Goal: Browse casually: Explore the website without a specific task or goal

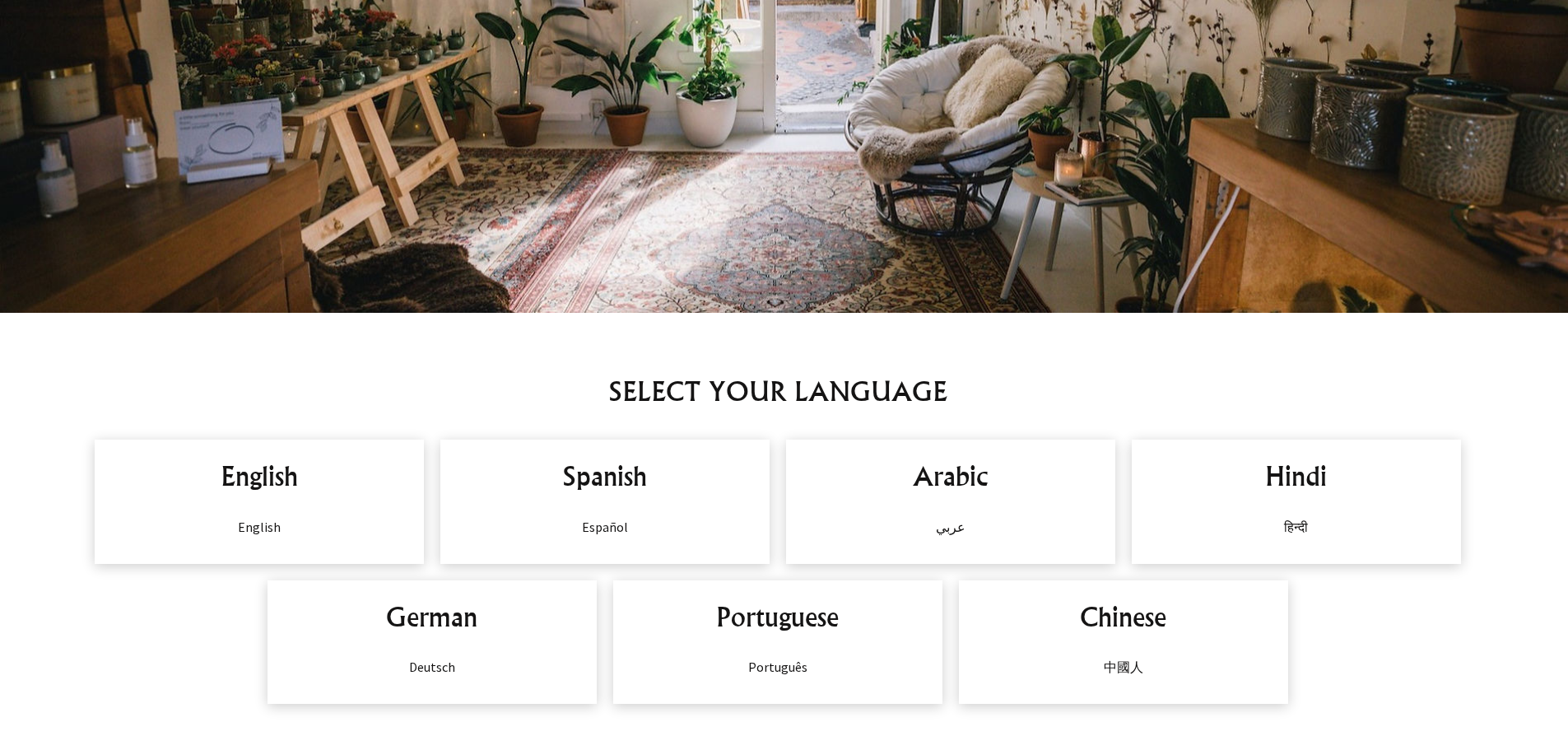
scroll to position [988, 0]
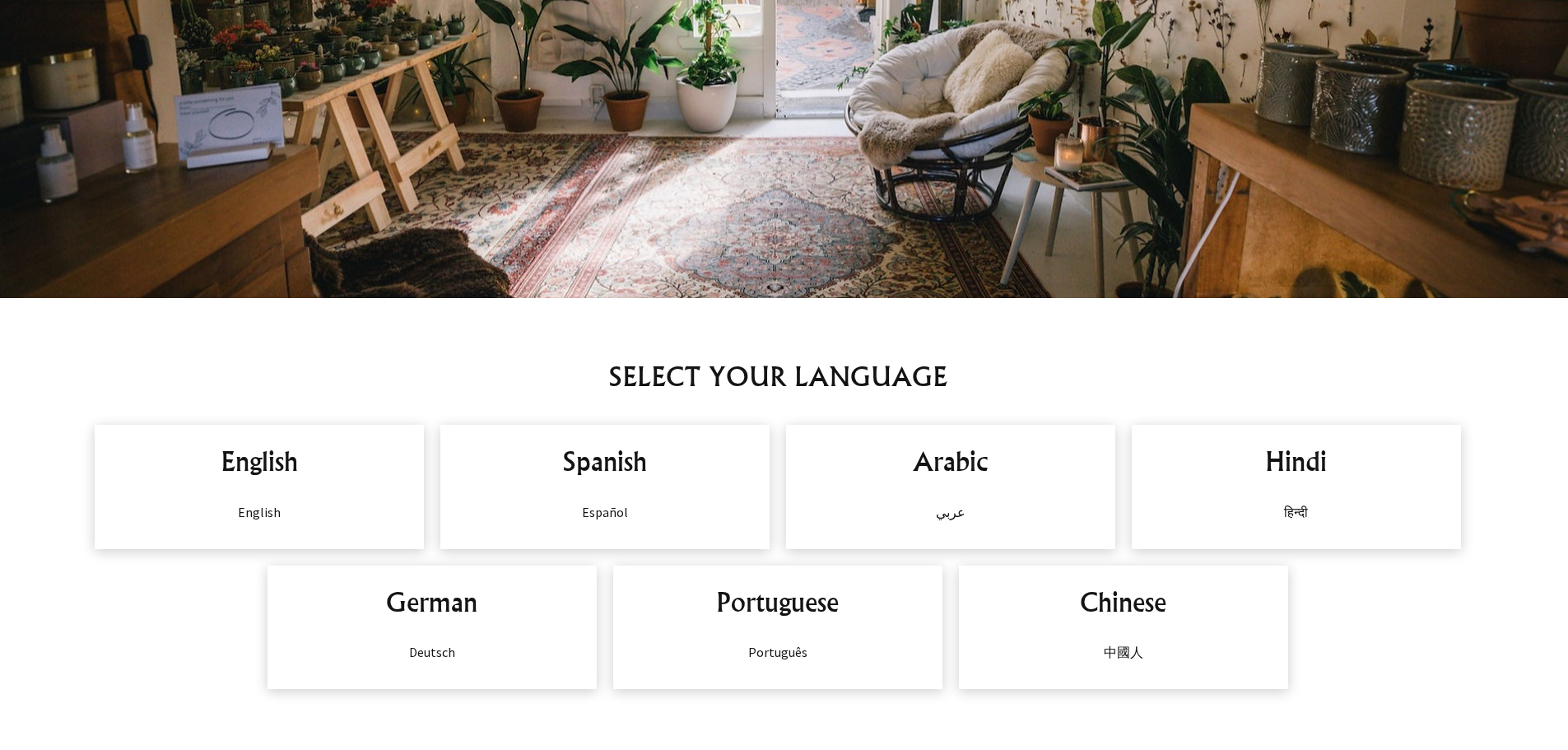
click at [345, 474] on h2 "English" at bounding box center [259, 461] width 296 height 40
click at [254, 465] on h2 "English" at bounding box center [259, 461] width 296 height 40
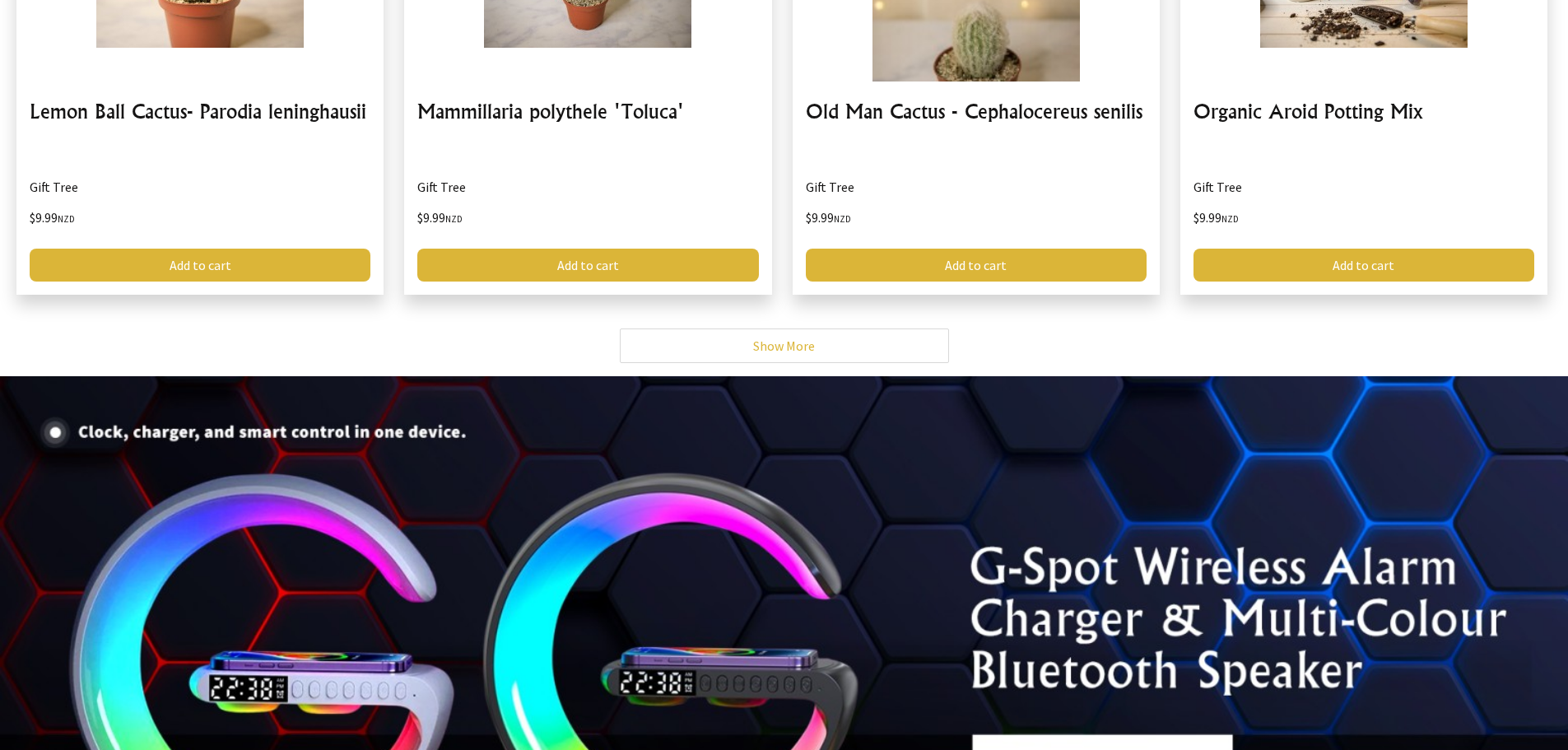
scroll to position [4116, 0]
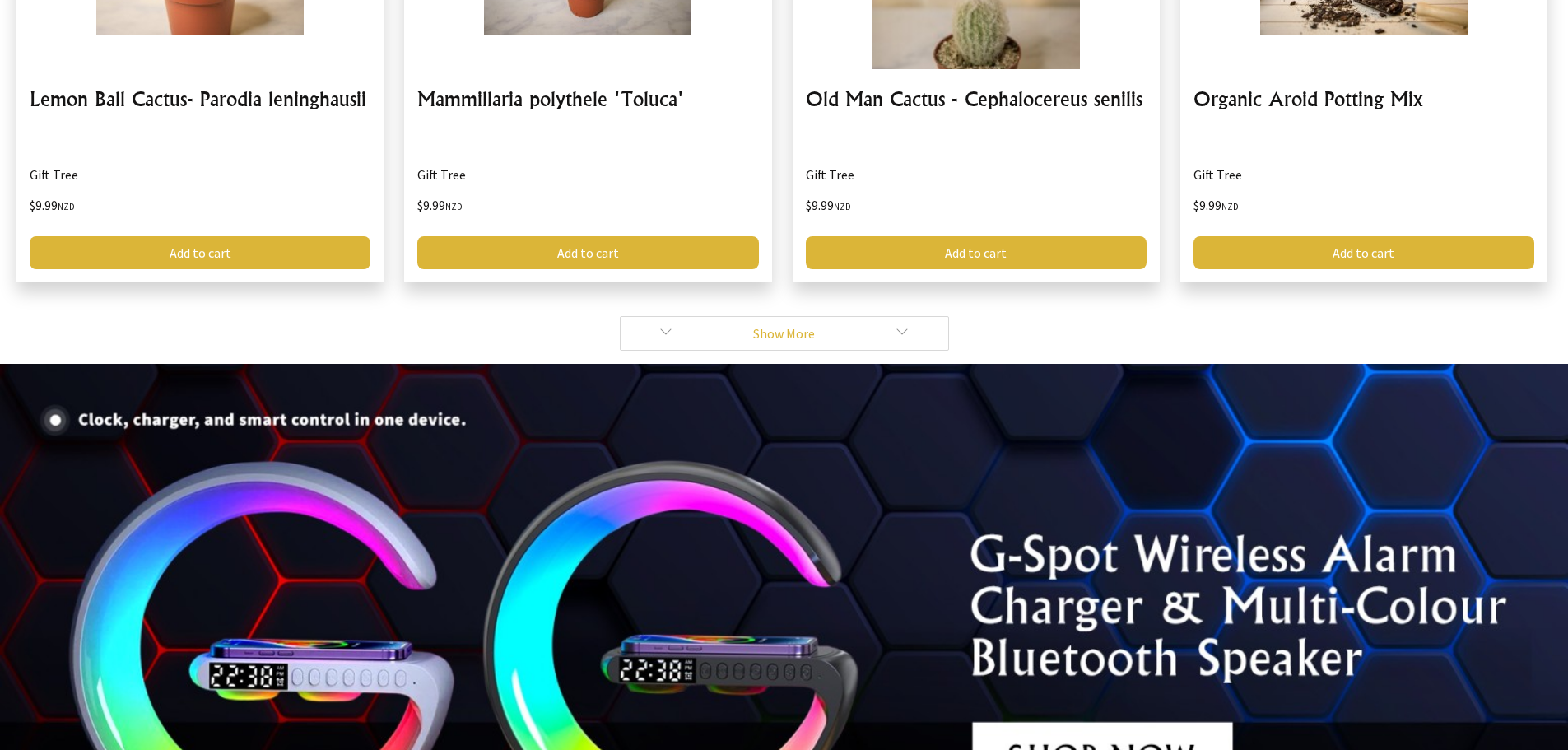
click at [709, 336] on link "Show More" at bounding box center [784, 333] width 329 height 35
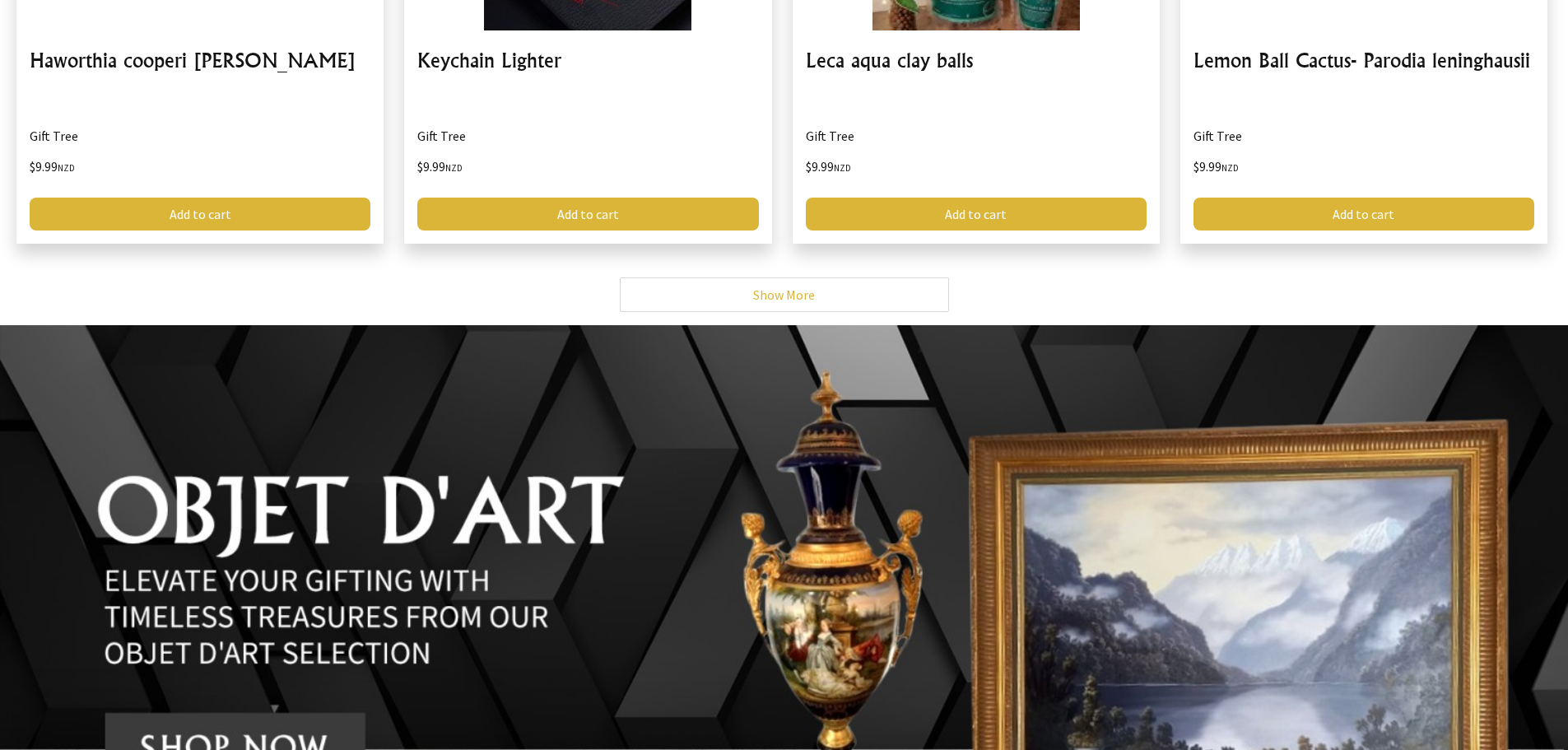
scroll to position [9467, 0]
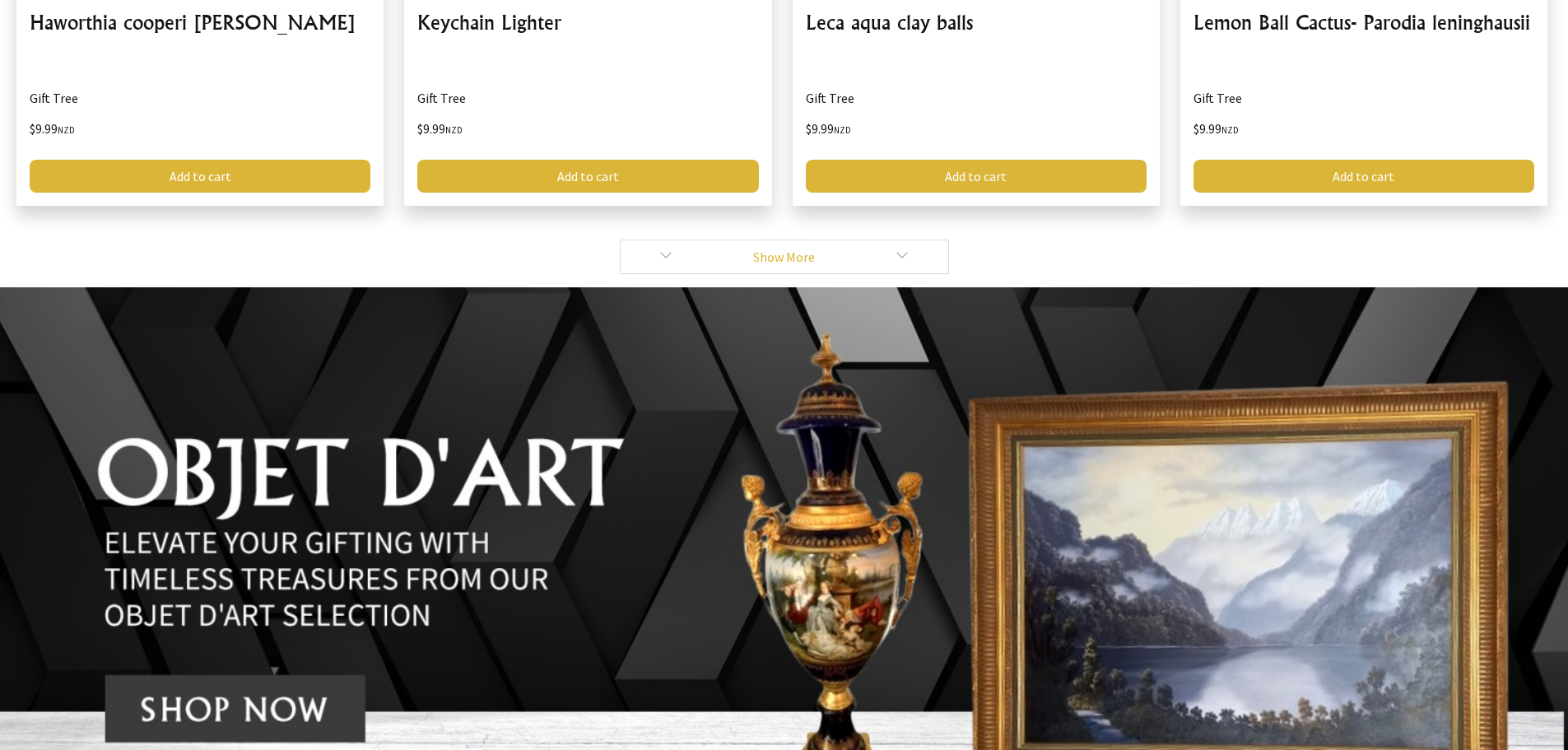
click at [749, 267] on link "Show More" at bounding box center [784, 256] width 329 height 35
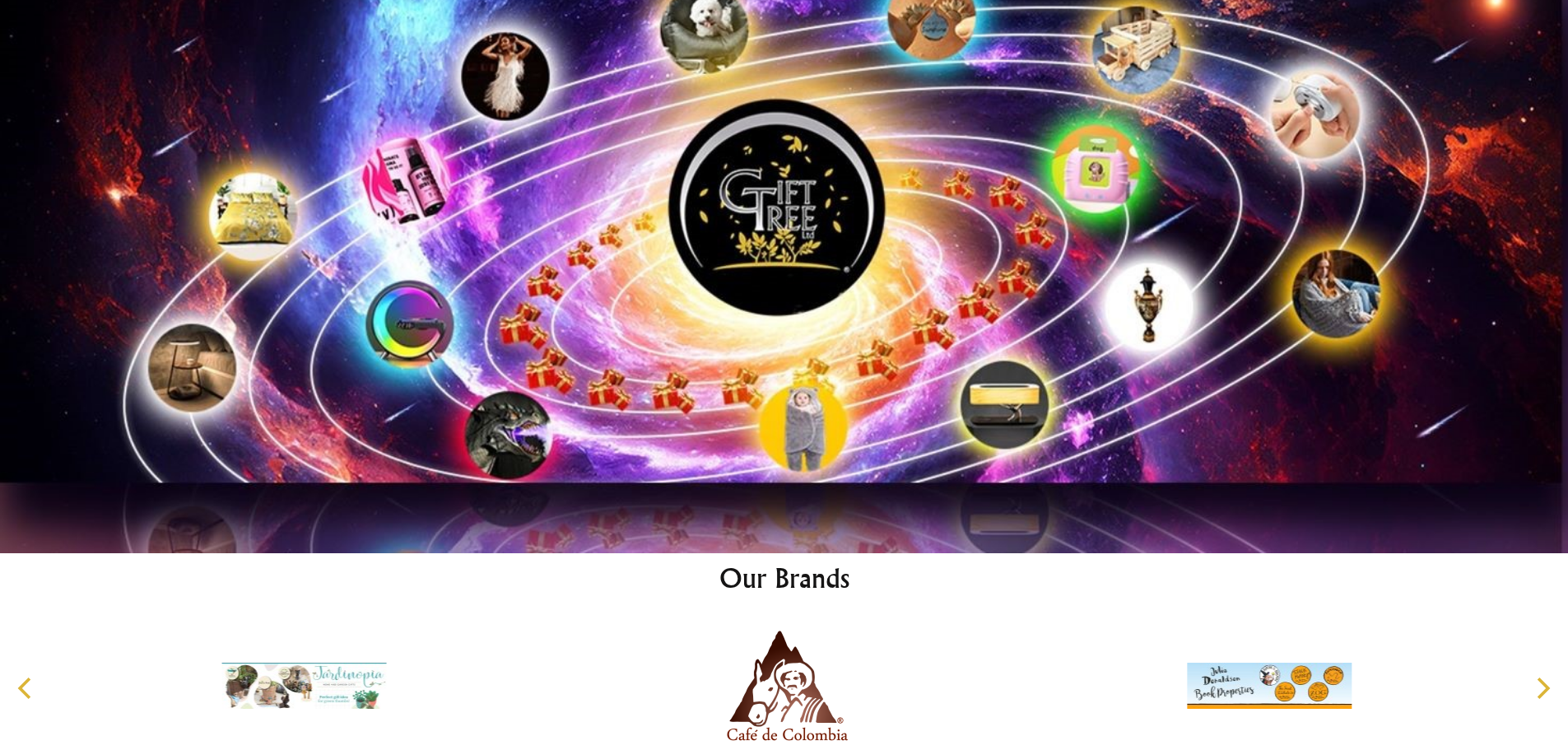
scroll to position [13254, 0]
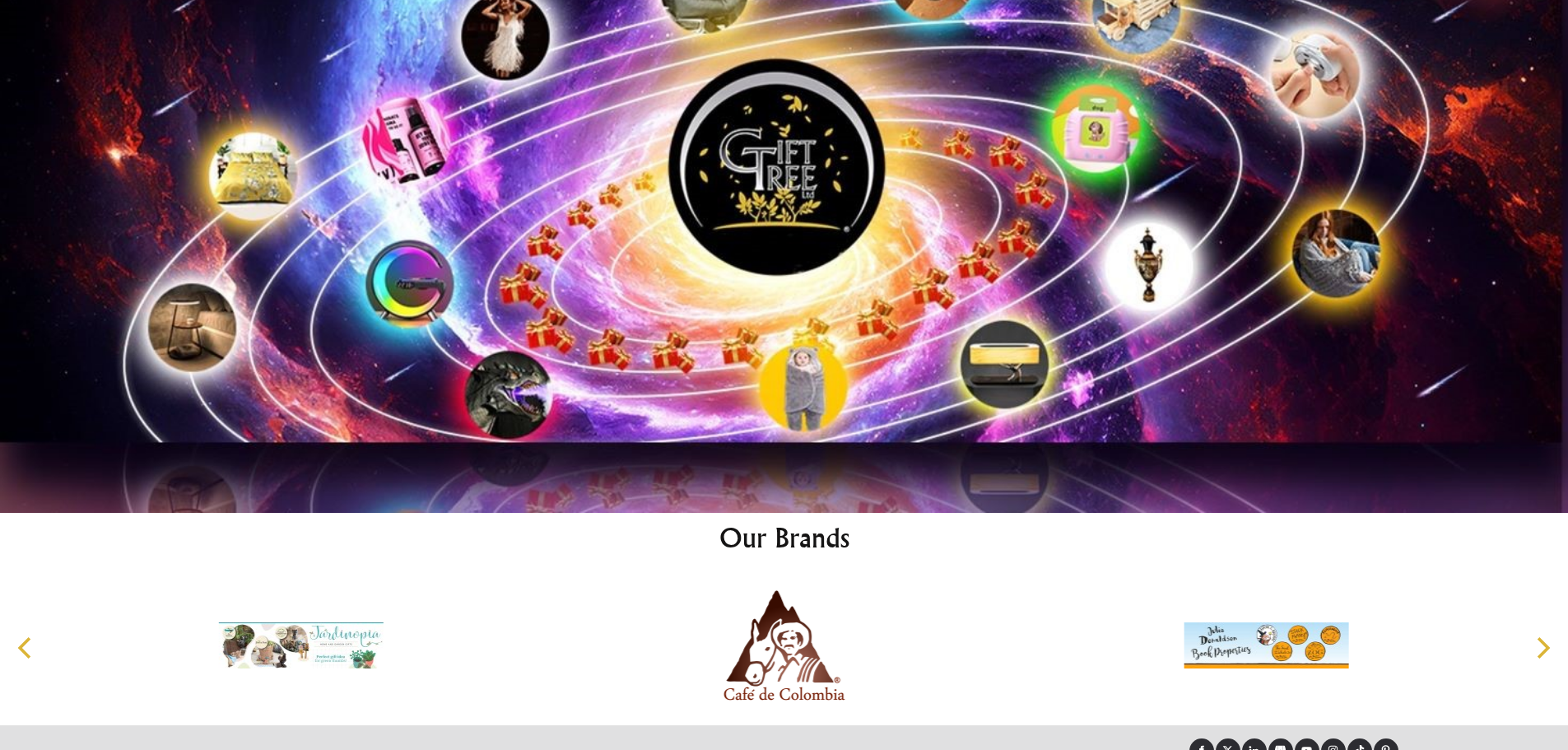
click at [1543, 637] on icon "Next" at bounding box center [1541, 647] width 21 height 21
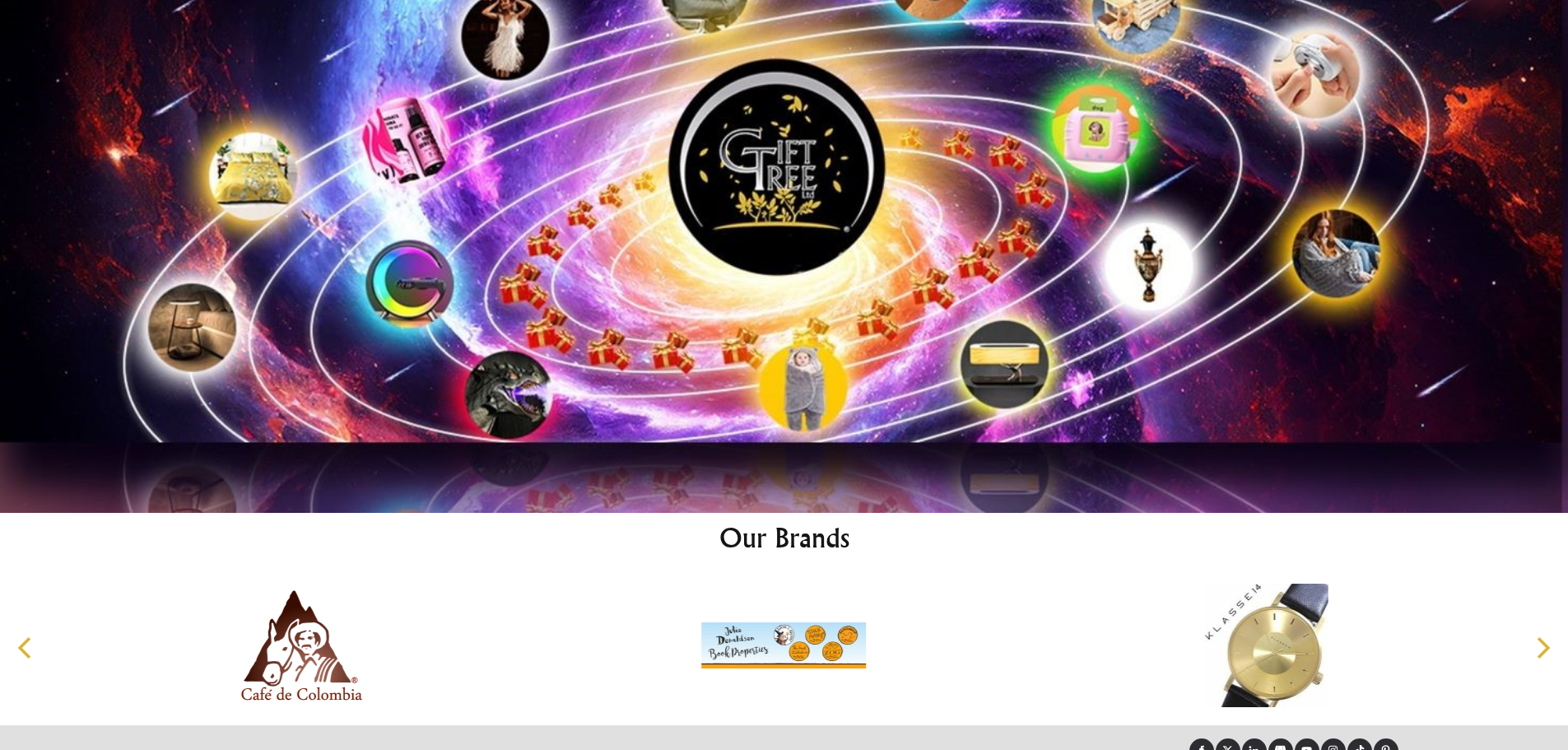
click at [1543, 637] on icon "Next" at bounding box center [1541, 647] width 21 height 21
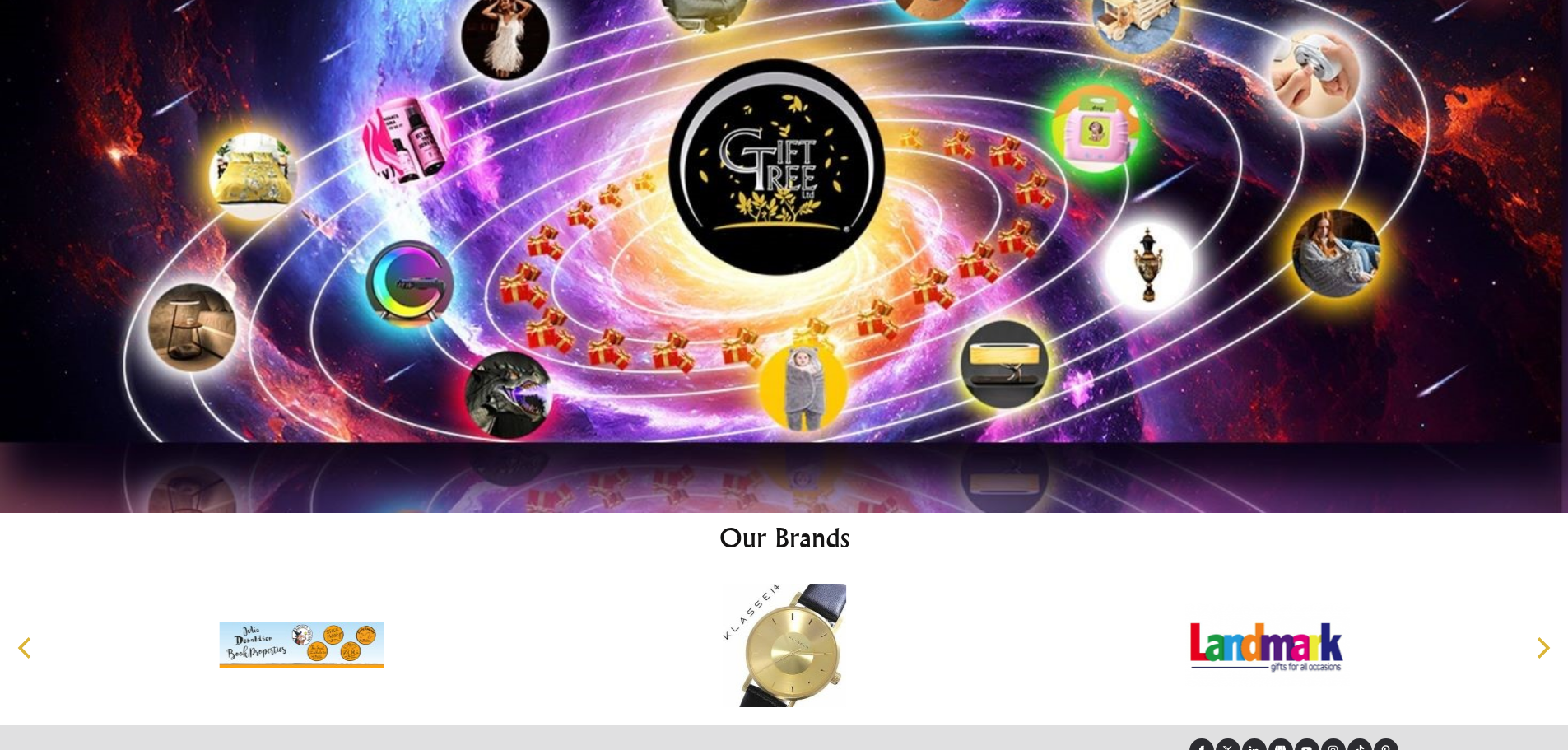
click at [1543, 637] on icon "Next" at bounding box center [1541, 647] width 21 height 21
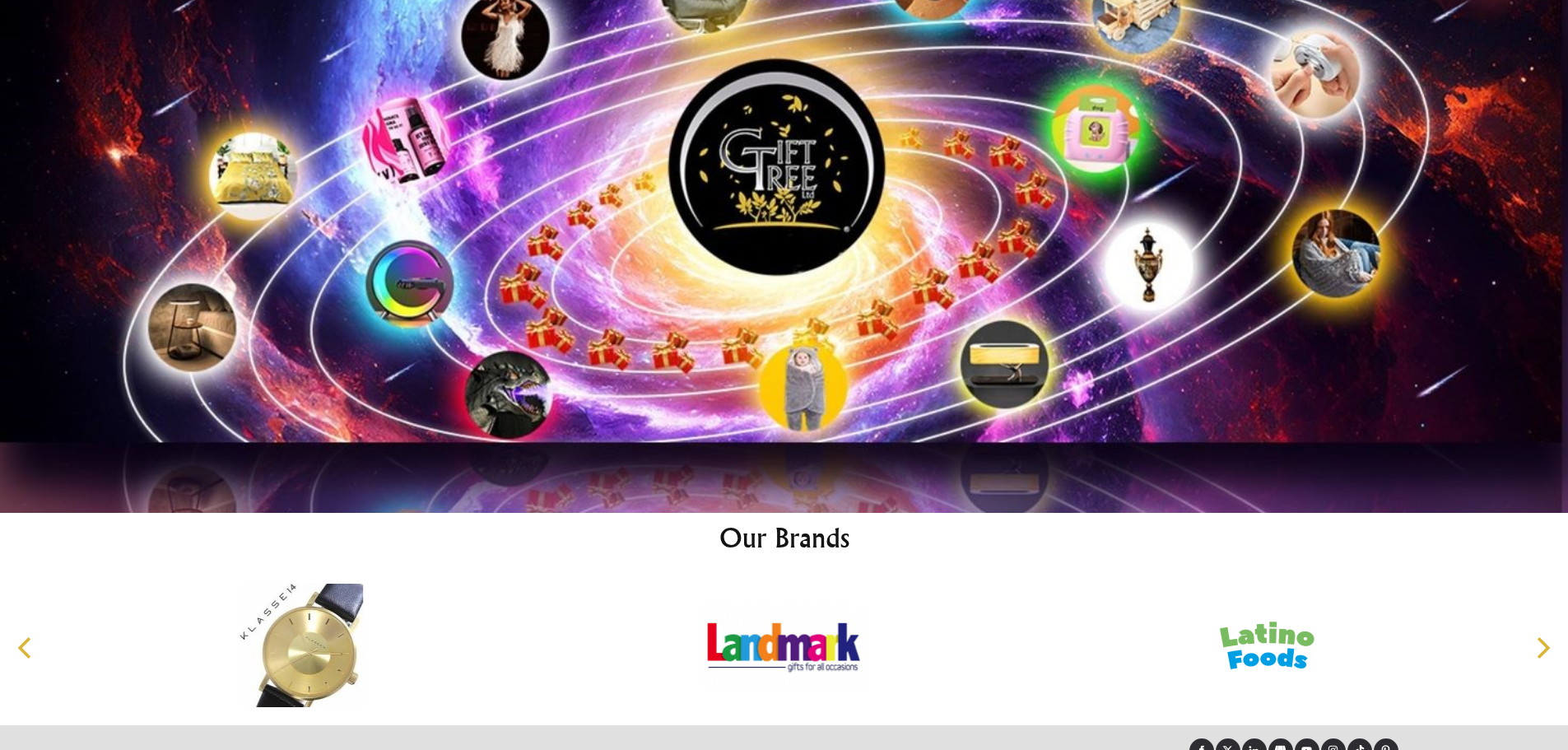
click at [1543, 637] on icon "Next" at bounding box center [1541, 647] width 21 height 21
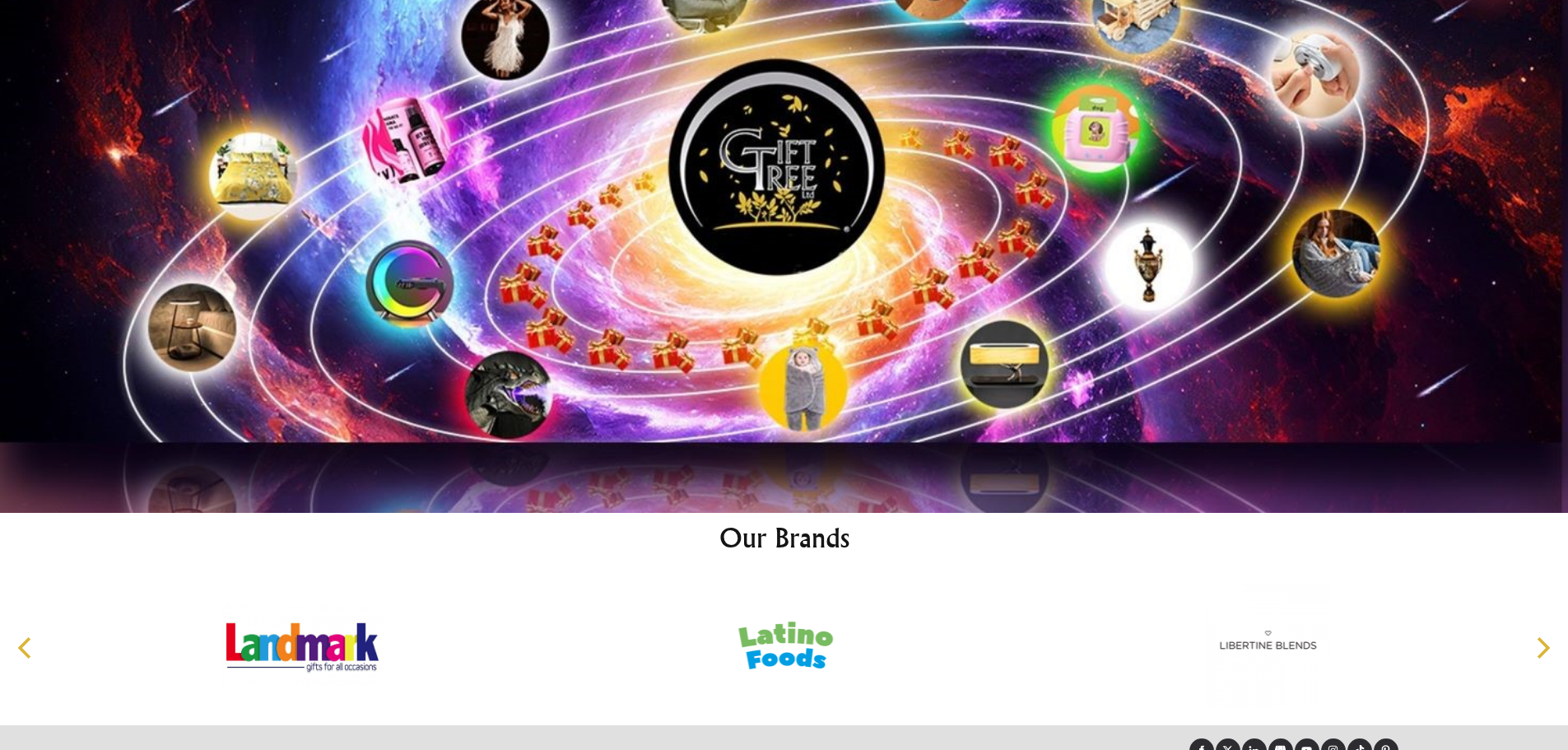
click at [1543, 637] on icon "Next" at bounding box center [1541, 647] width 21 height 21
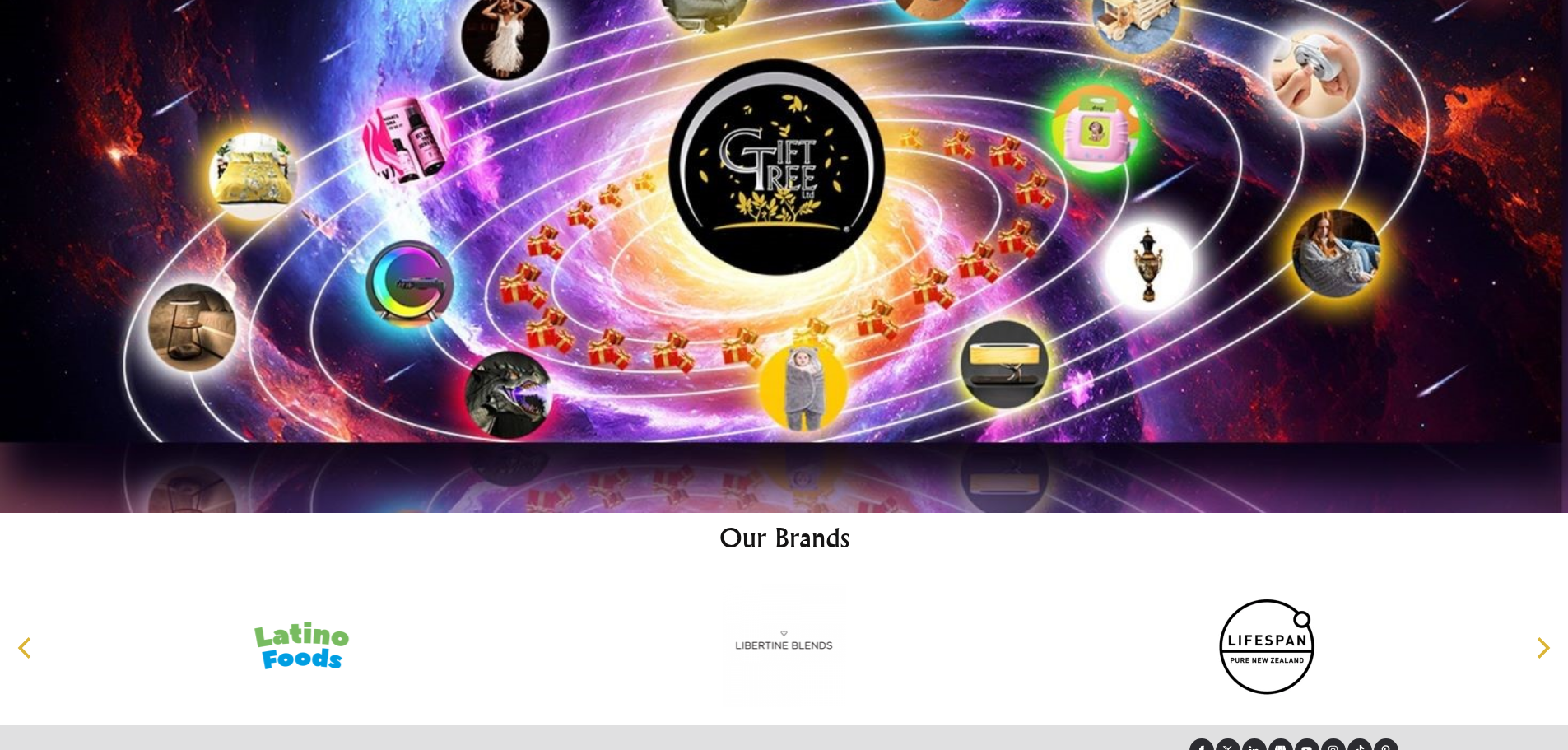
click at [1543, 637] on icon "Next" at bounding box center [1541, 647] width 21 height 21
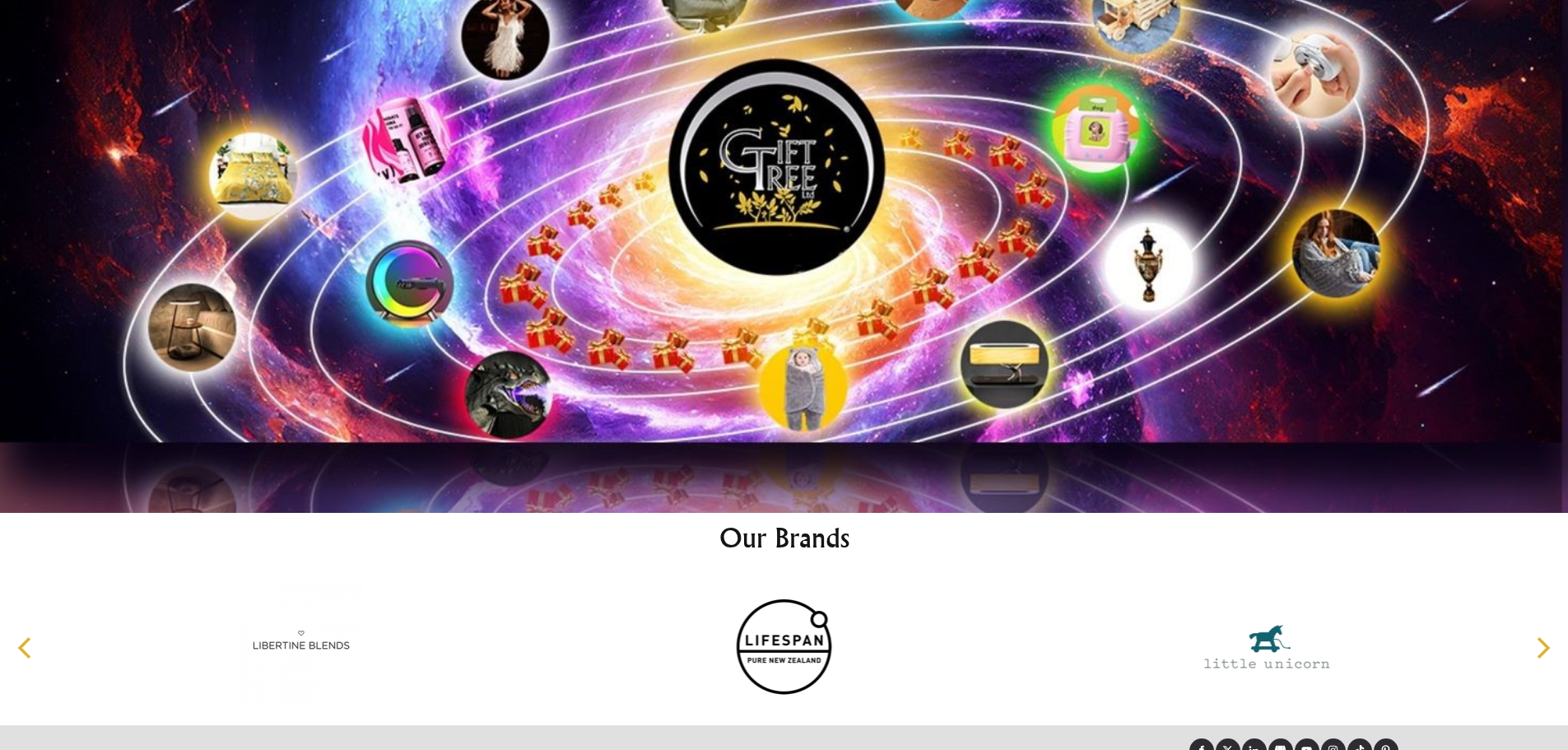
click at [1543, 637] on icon "Next" at bounding box center [1541, 647] width 21 height 21
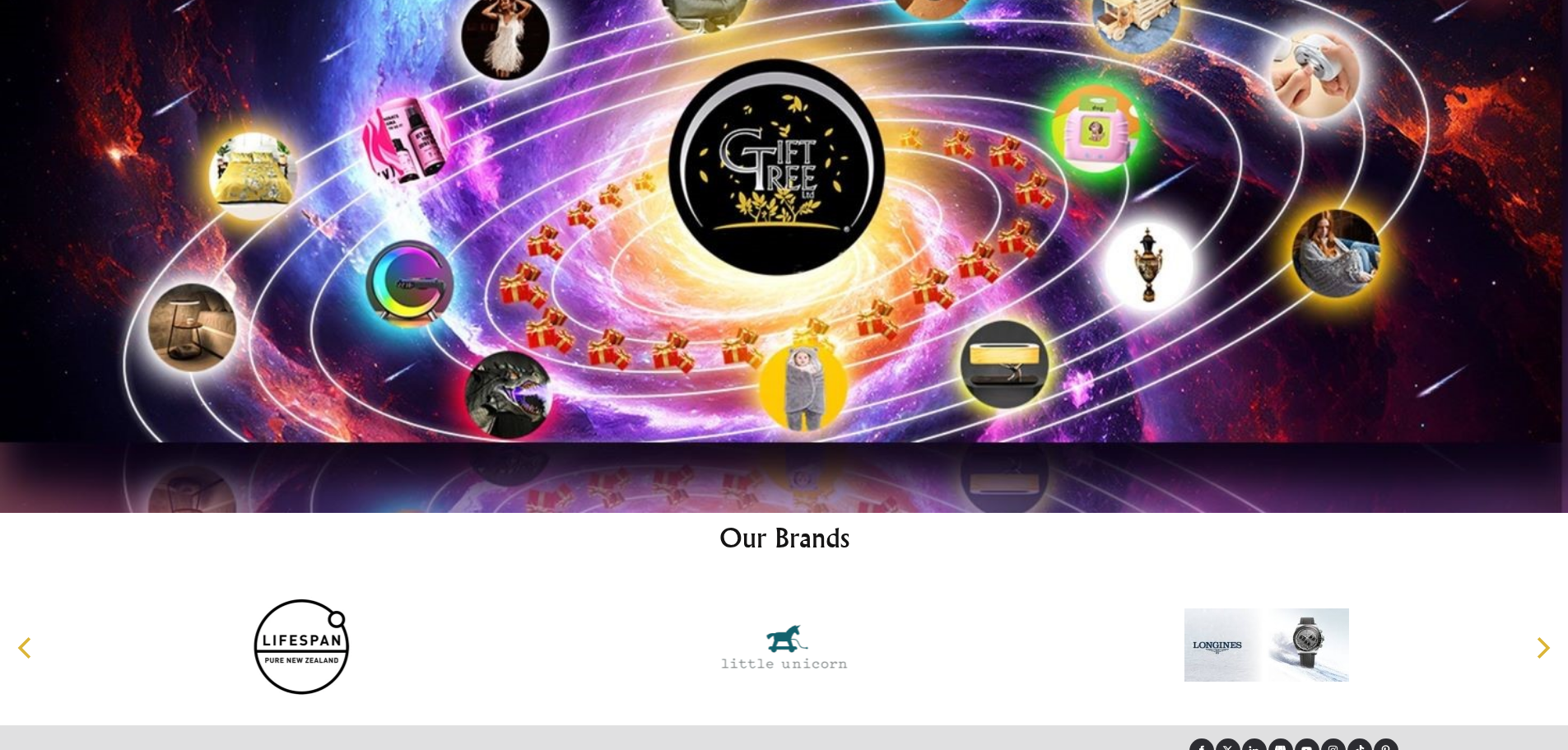
click at [1543, 637] on icon "Next" at bounding box center [1541, 647] width 21 height 21
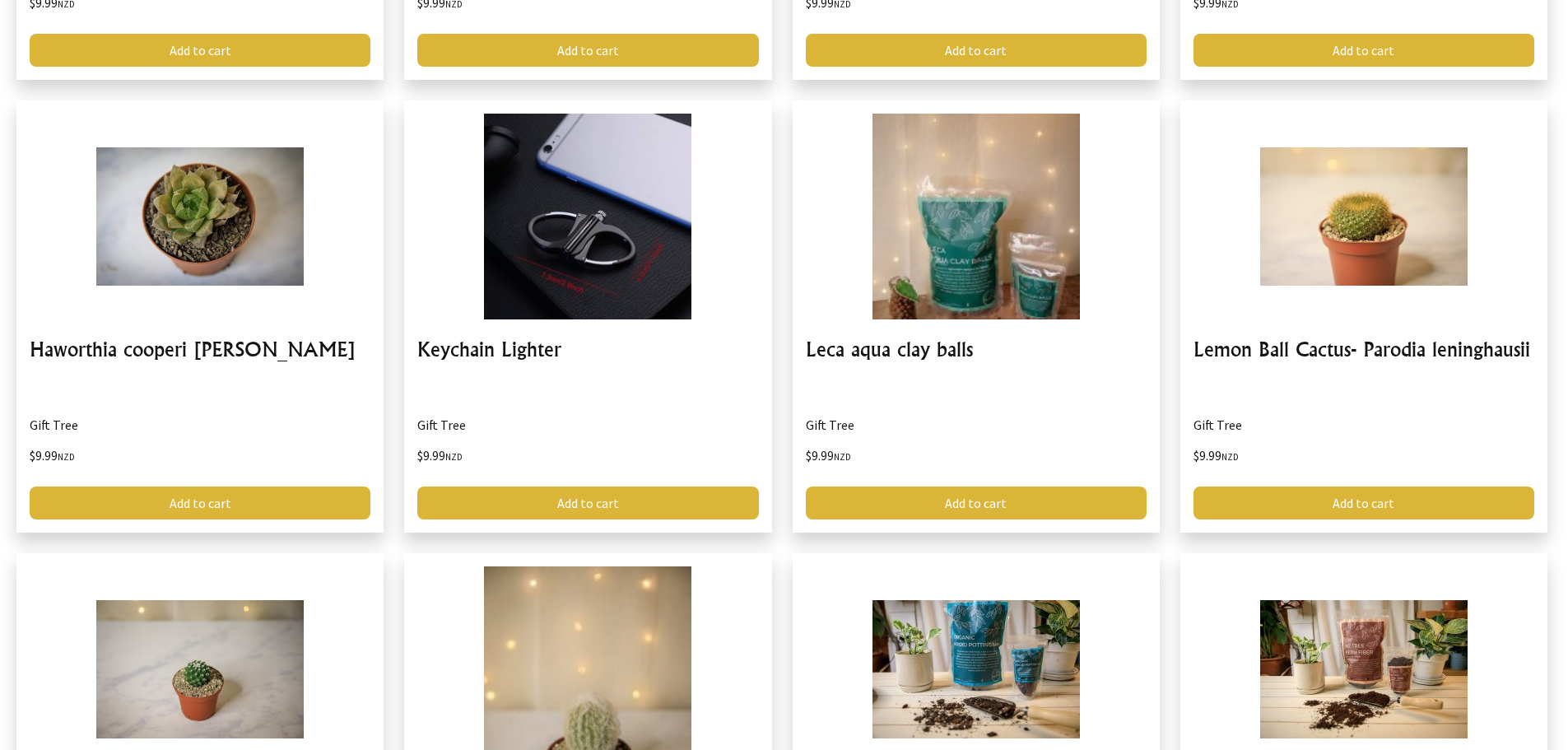
scroll to position [9138, 0]
